Goal: Task Accomplishment & Management: Use online tool/utility

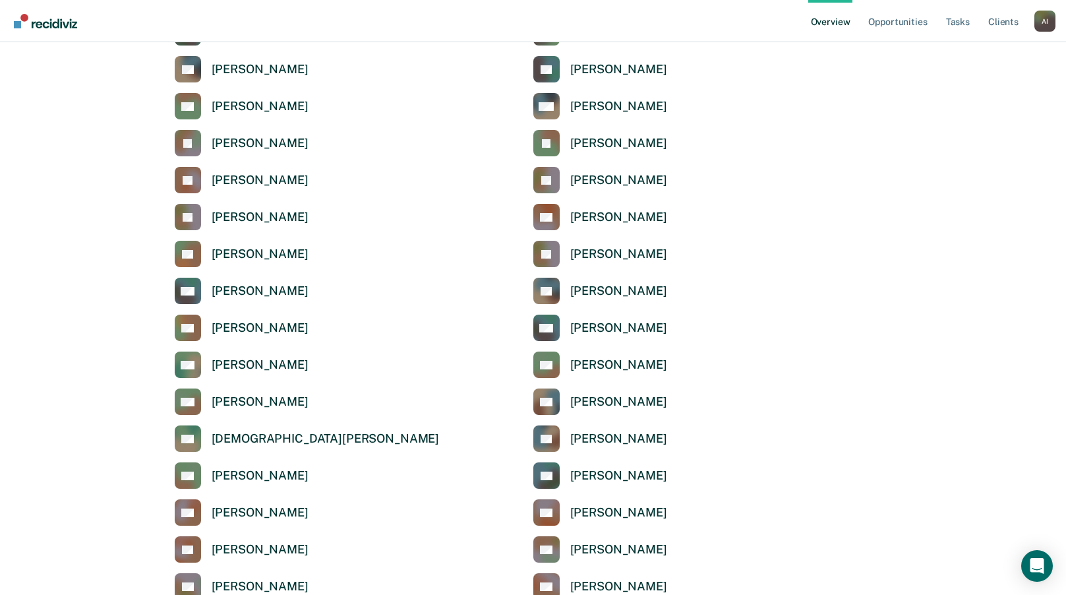
scroll to position [1252, 0]
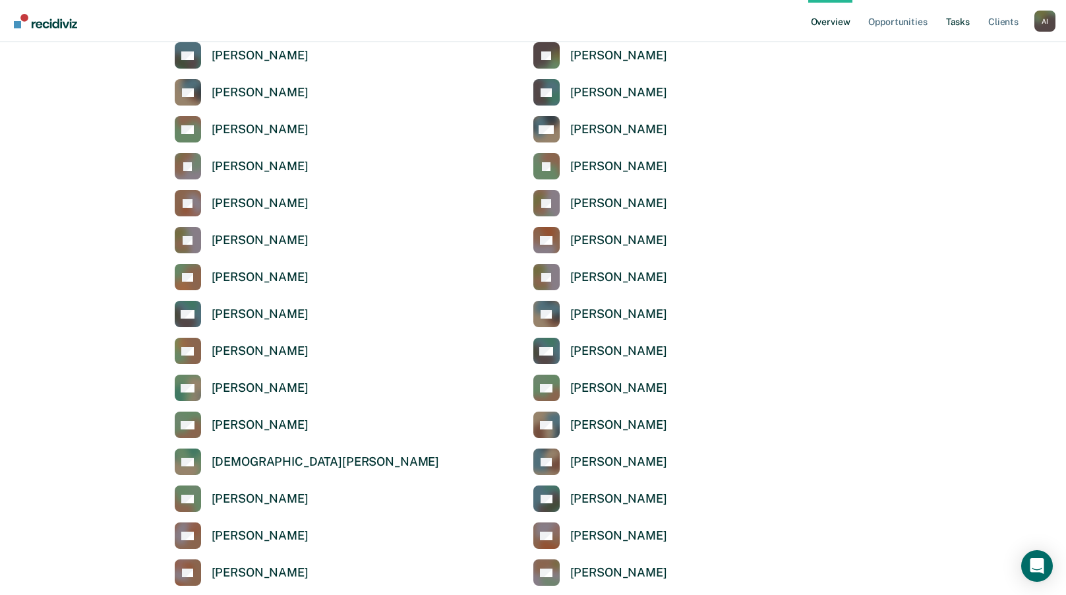
click at [641, 26] on link "Tasks" at bounding box center [957, 21] width 29 height 42
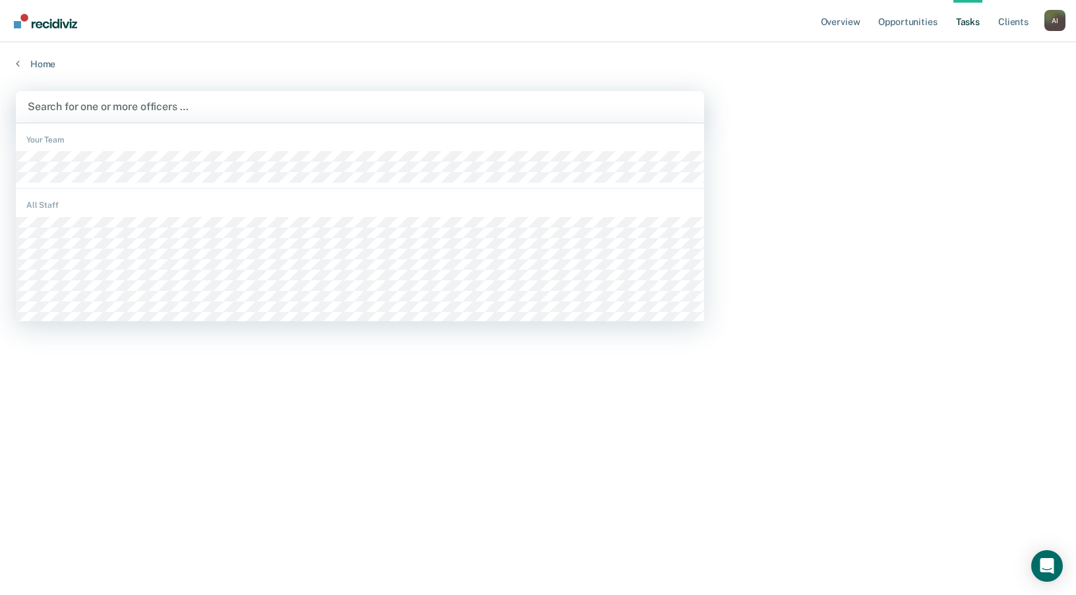
click at [96, 107] on div at bounding box center [360, 106] width 664 height 15
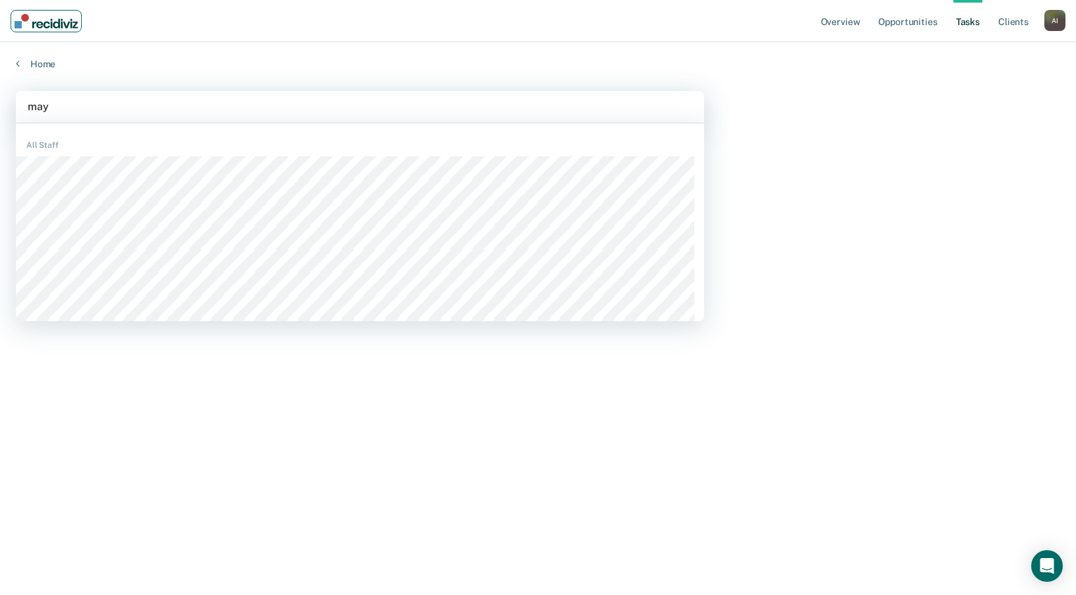
type input "maye"
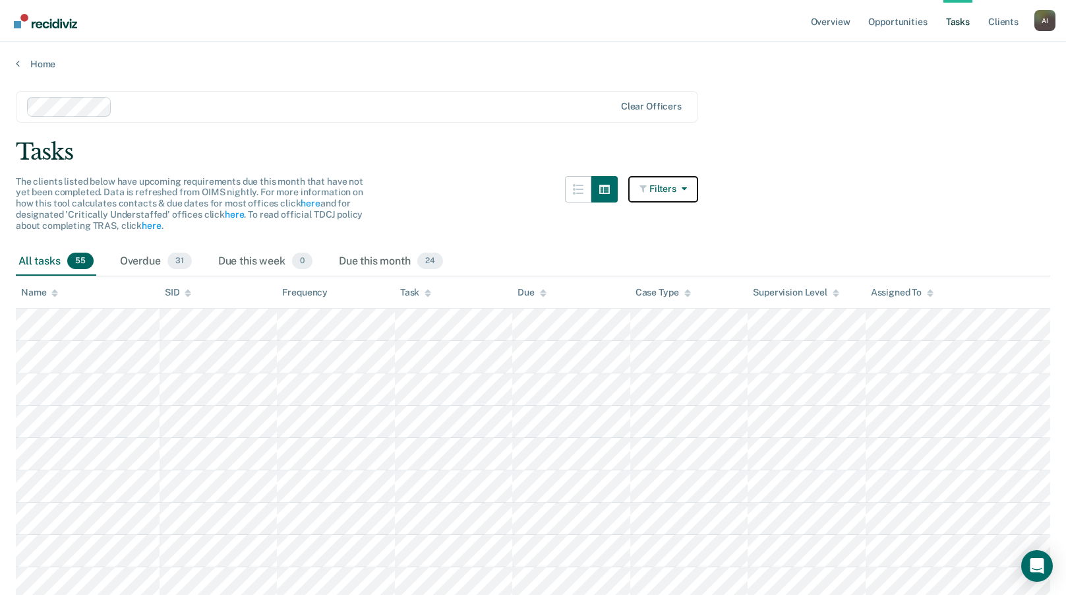
click at [641, 195] on button "Filters" at bounding box center [663, 189] width 70 height 26
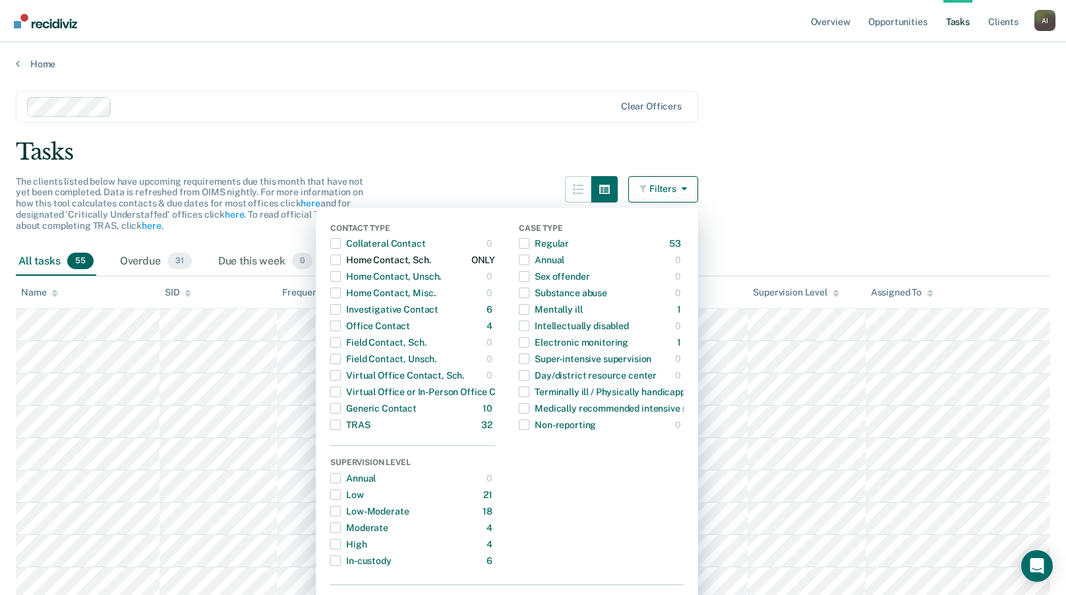
click at [341, 260] on span "button" at bounding box center [335, 259] width 11 height 11
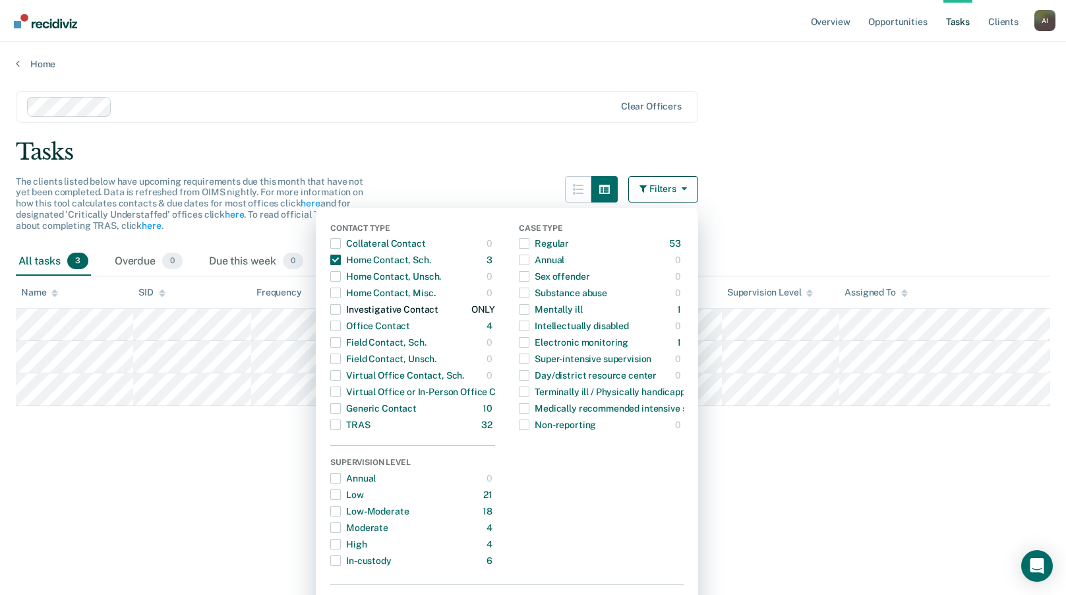
click at [341, 309] on span "button" at bounding box center [335, 309] width 11 height 11
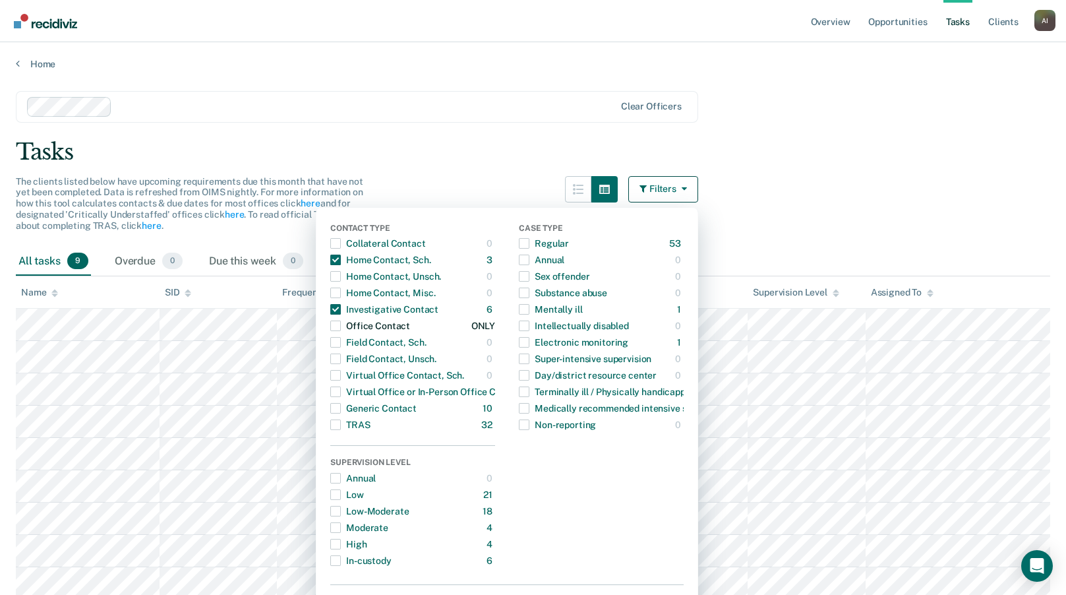
click at [341, 326] on span "button" at bounding box center [335, 325] width 11 height 11
click at [341, 407] on span "button" at bounding box center [335, 408] width 11 height 11
click at [339, 395] on span "button" at bounding box center [335, 391] width 11 height 11
click at [341, 378] on span "button" at bounding box center [335, 375] width 11 height 11
drag, startPoint x: 345, startPoint y: 359, endPoint x: 342, endPoint y: 342, distance: 16.7
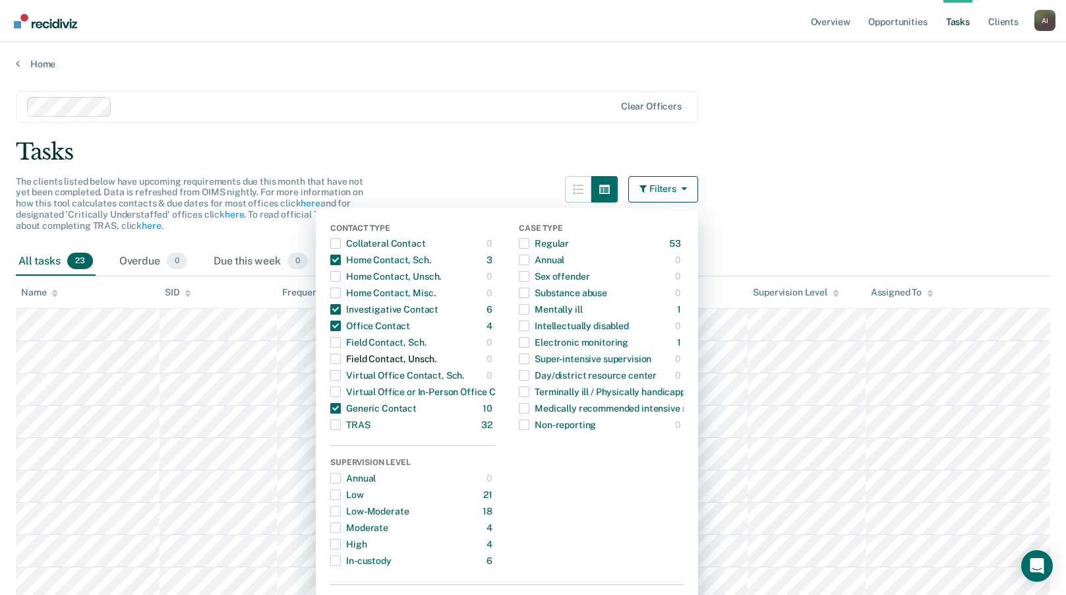
click at [341, 356] on span "button" at bounding box center [335, 358] width 11 height 11
click at [341, 337] on span "button" at bounding box center [335, 342] width 11 height 11
click at [641, 196] on main "Clear officers Tasks The clients listed below have upcoming requirements due th…" at bounding box center [533, 585] width 1066 height 1030
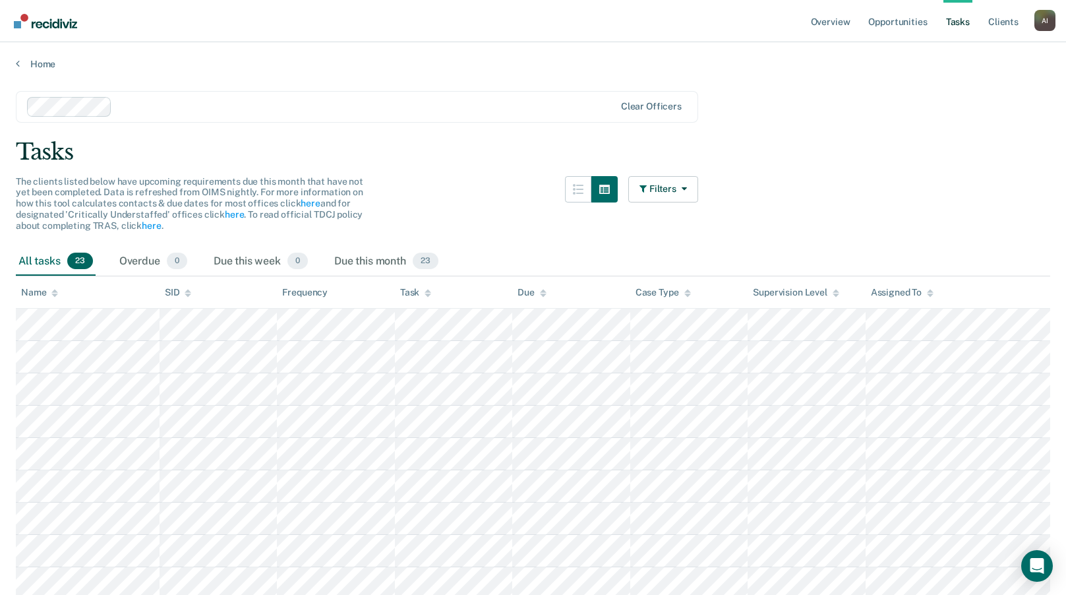
click at [419, 291] on div "Task" at bounding box center [415, 292] width 31 height 11
click at [641, 200] on button "Filters" at bounding box center [663, 189] width 70 height 26
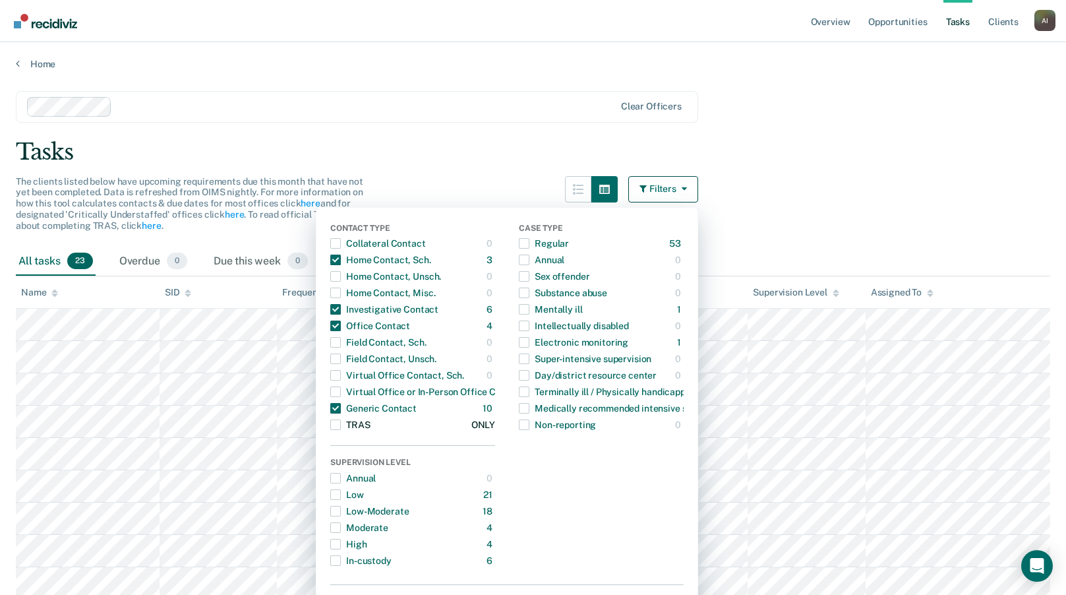
click at [341, 407] on span "button" at bounding box center [335, 424] width 11 height 11
click at [340, 388] on span "button" at bounding box center [335, 391] width 11 height 11
click at [341, 371] on span "button" at bounding box center [335, 375] width 11 height 11
click at [341, 342] on span "button" at bounding box center [335, 342] width 11 height 11
drag, startPoint x: 341, startPoint y: 289, endPoint x: 341, endPoint y: 270, distance: 19.8
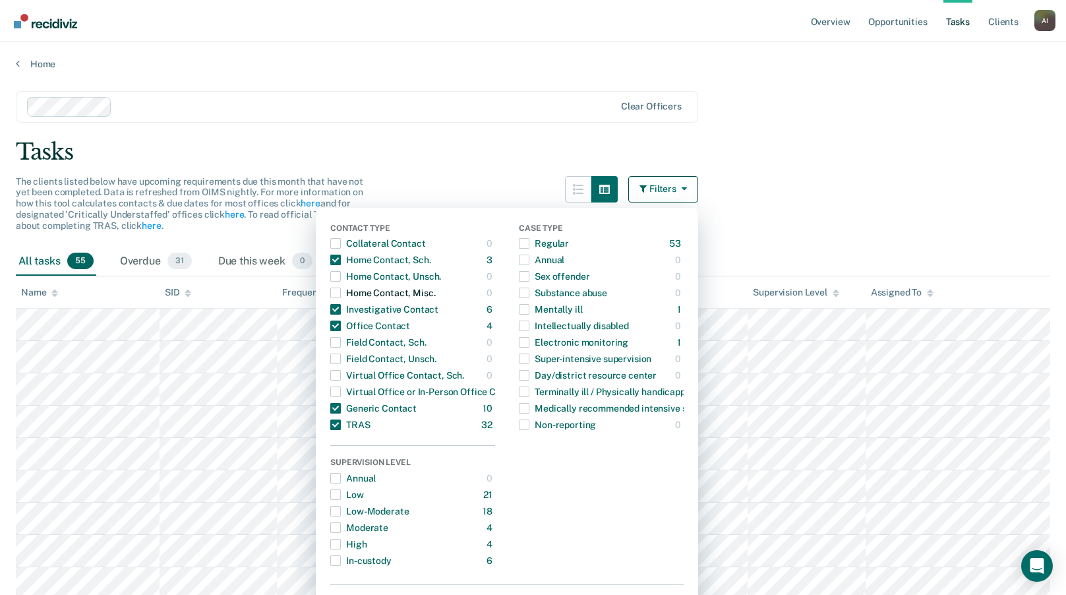
click at [341, 289] on span "button" at bounding box center [335, 292] width 11 height 11
click at [340, 244] on span "button" at bounding box center [335, 243] width 11 height 11
click at [641, 152] on div "Tasks" at bounding box center [533, 151] width 1034 height 27
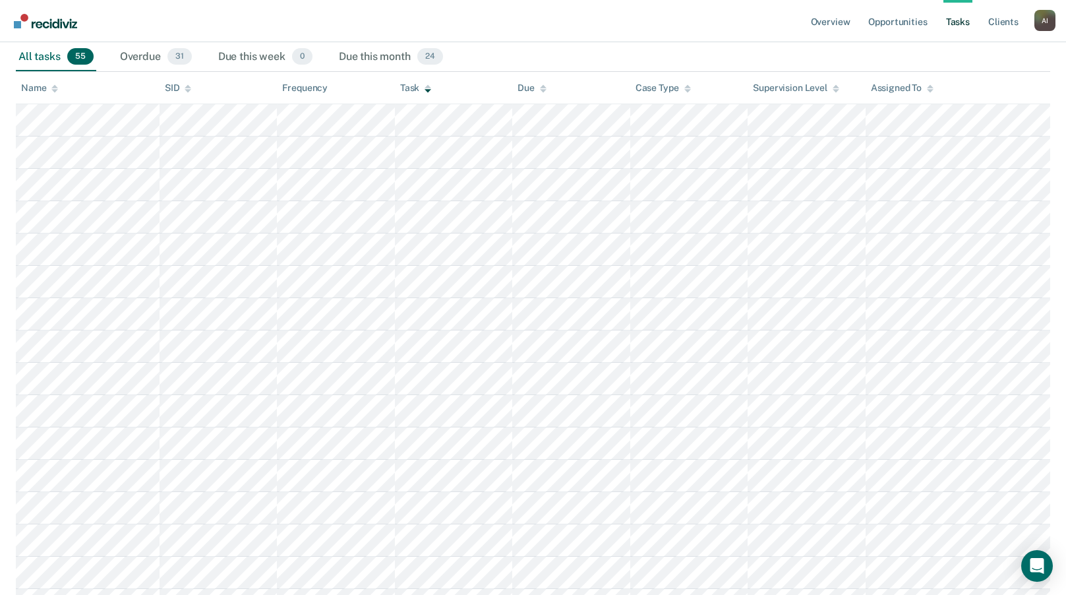
scroll to position [225, 0]
